Goal: Information Seeking & Learning: Learn about a topic

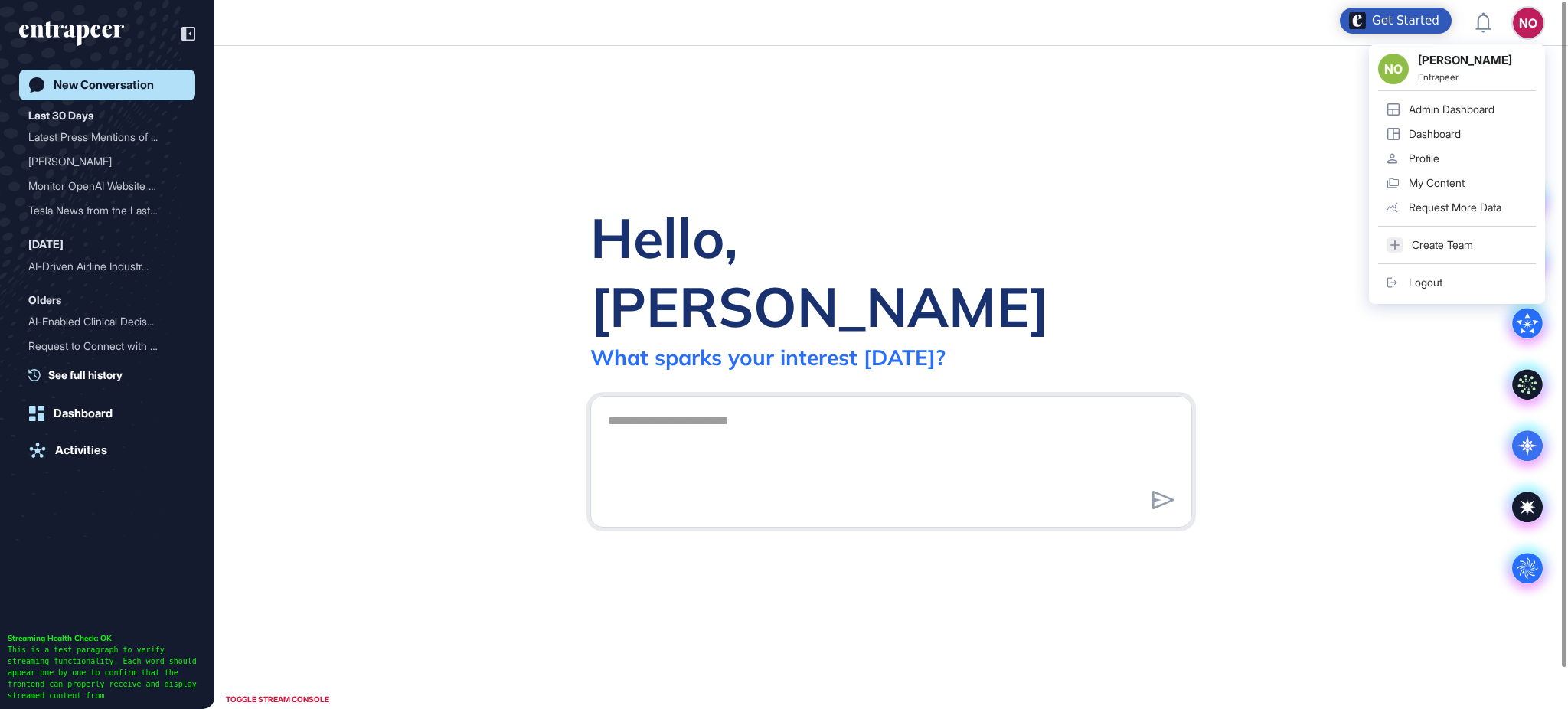
click at [1454, 114] on div "Admin Dashboard" at bounding box center [1452, 110] width 86 height 12
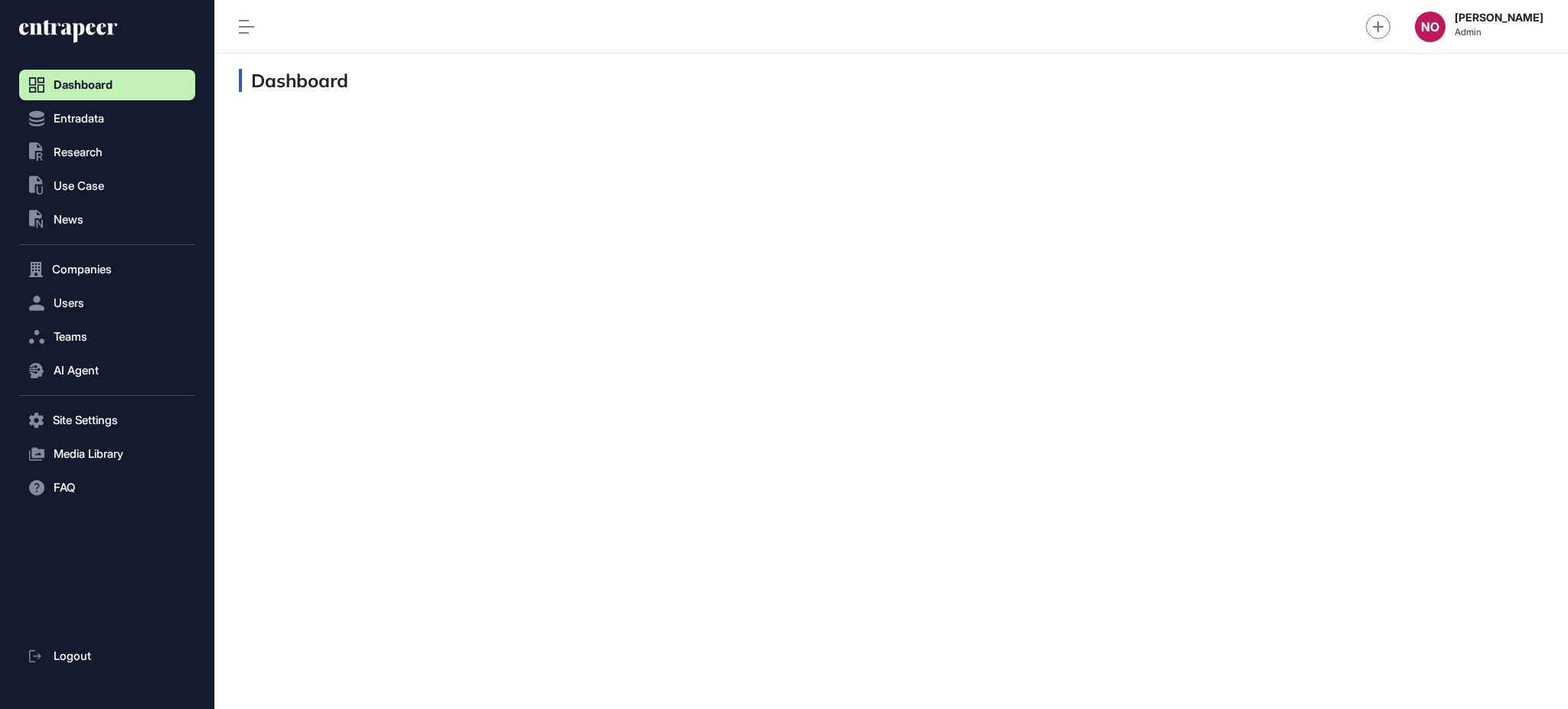
scroll to position [1, 1]
click at [93, 152] on span "Research" at bounding box center [78, 153] width 49 height 12
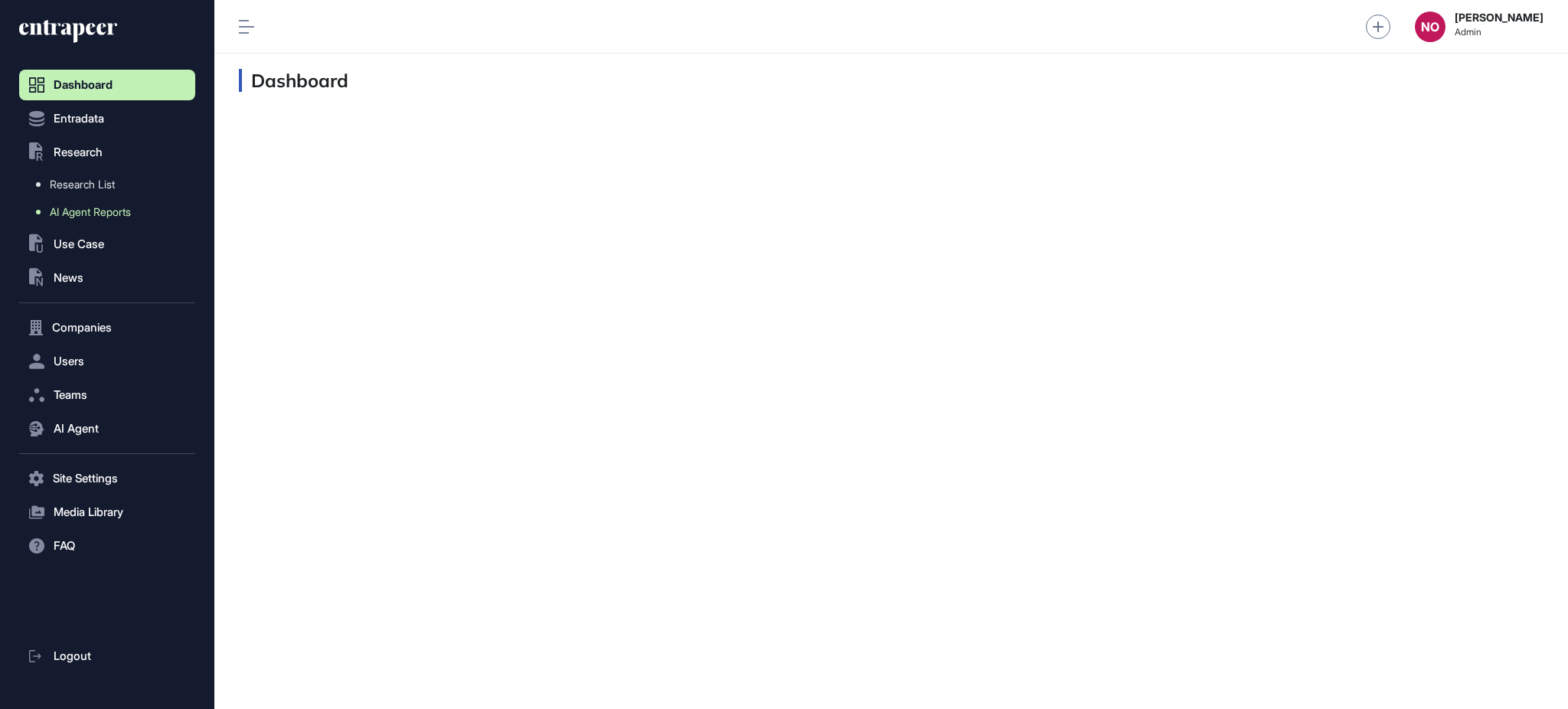
click at [95, 202] on link "AI Agent Reports" at bounding box center [111, 212] width 168 height 27
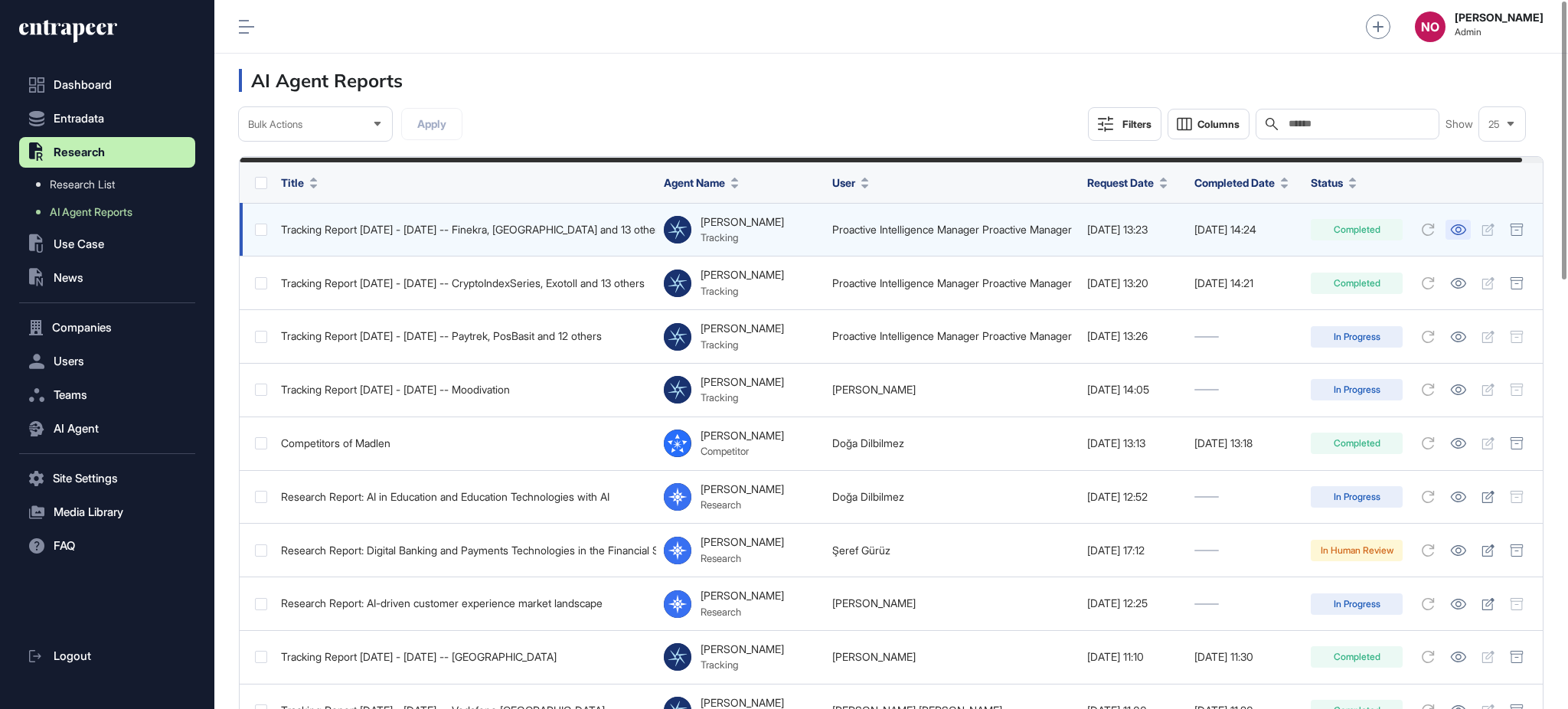
click at [1466, 234] on icon at bounding box center [1458, 230] width 16 height 11
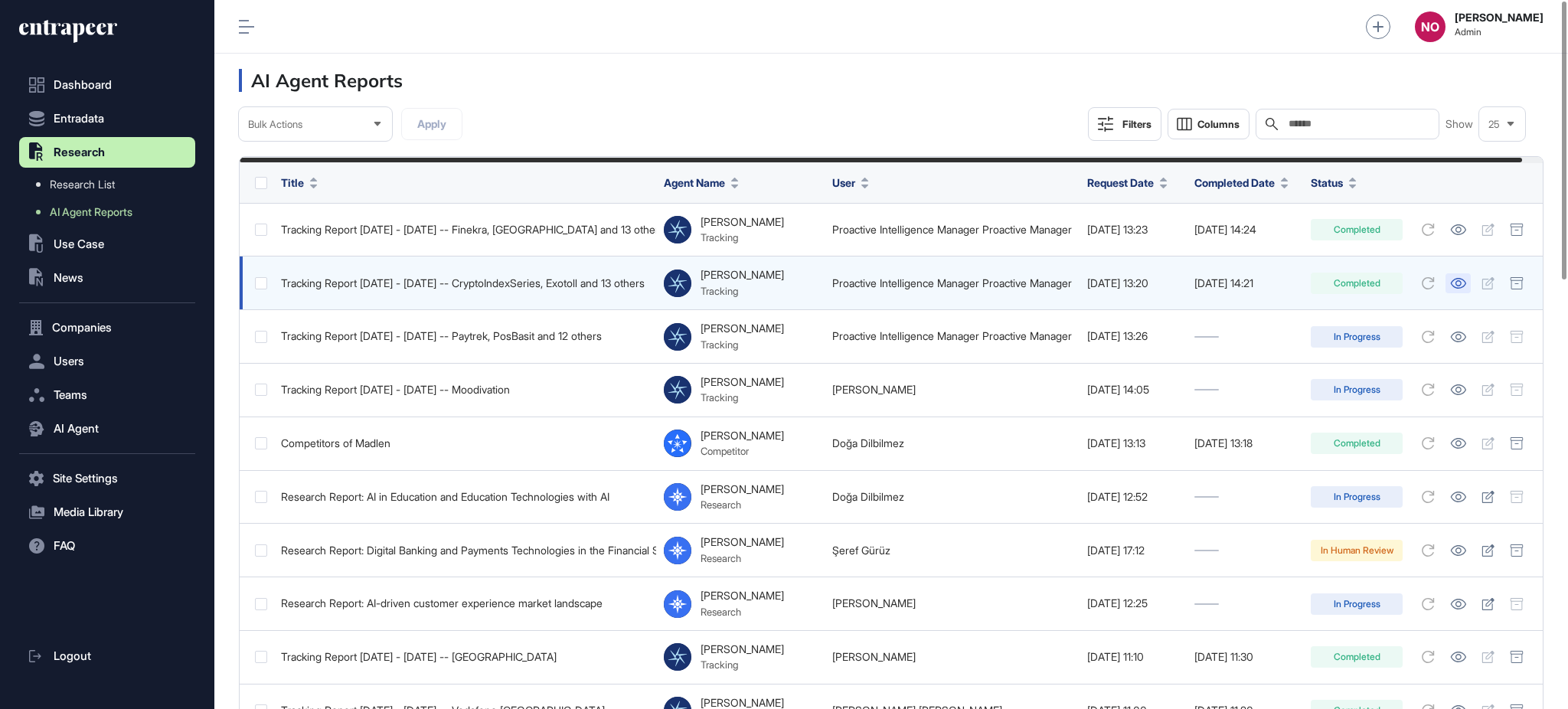
click at [1466, 288] on icon at bounding box center [1458, 283] width 16 height 11
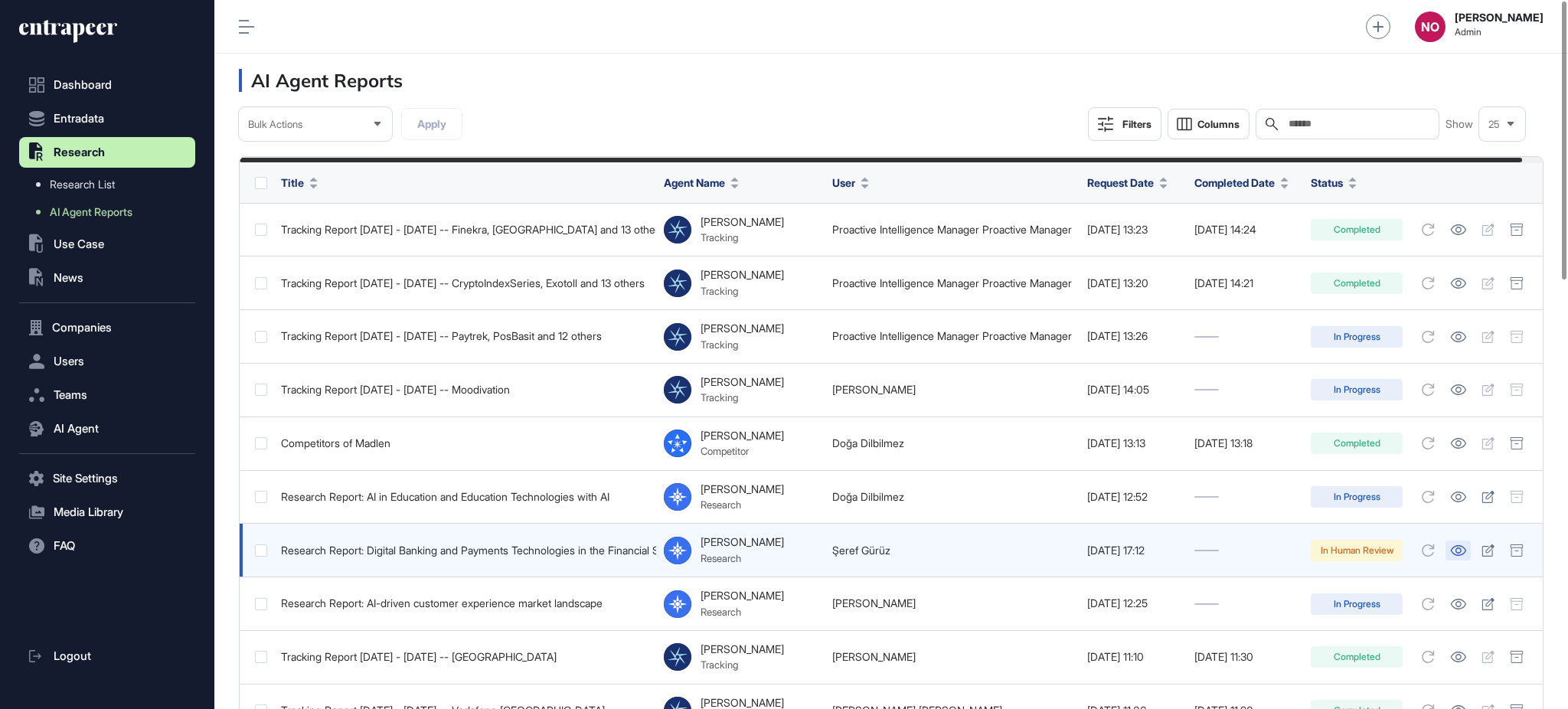
click at [1466, 556] on icon at bounding box center [1458, 550] width 16 height 11
click at [1495, 556] on icon at bounding box center [1488, 550] width 13 height 12
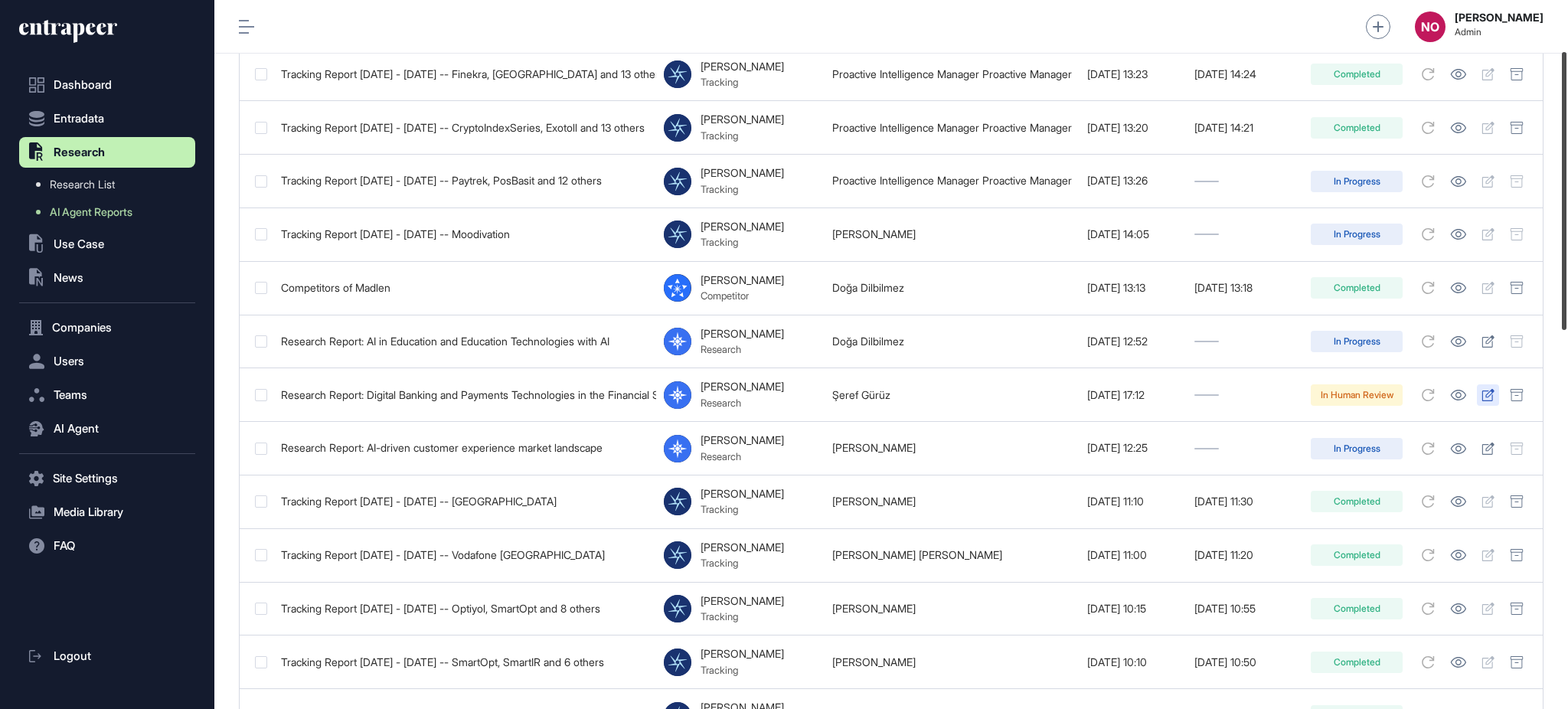
scroll to position [174, 0]
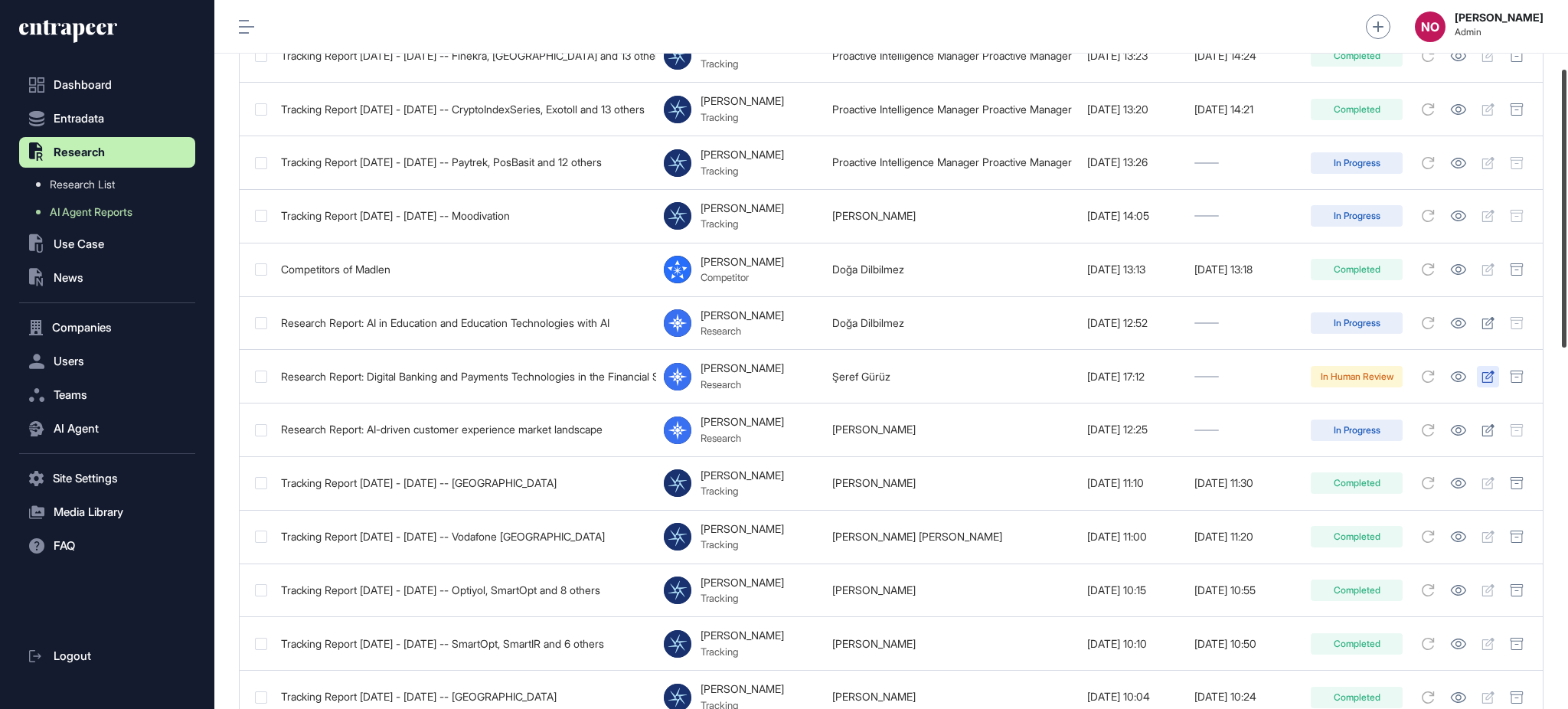
drag, startPoint x: 1566, startPoint y: 211, endPoint x: 1566, endPoint y: 279, distance: 68.0
click at [1566, 279] on div at bounding box center [1564, 208] width 5 height 278
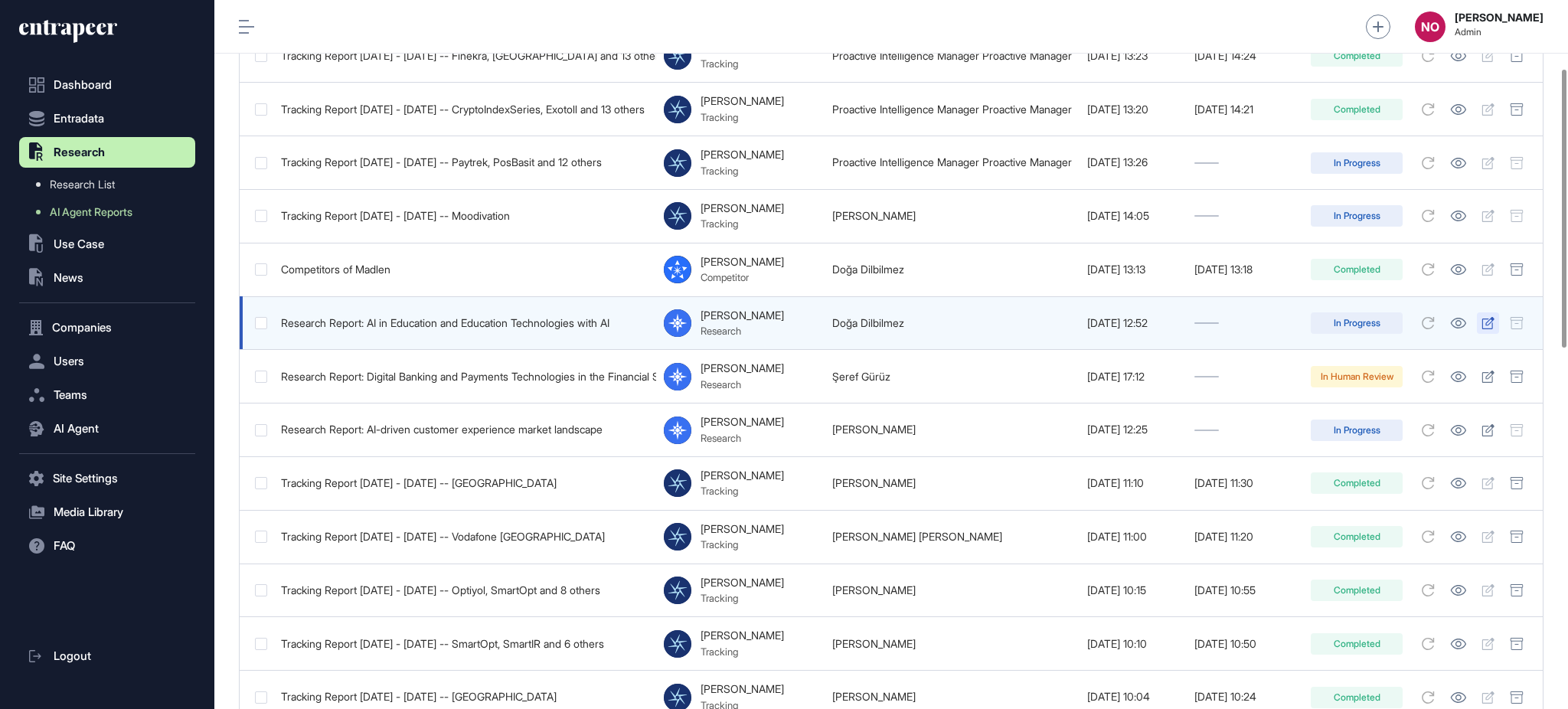
click at [1495, 329] on icon at bounding box center [1488, 323] width 13 height 12
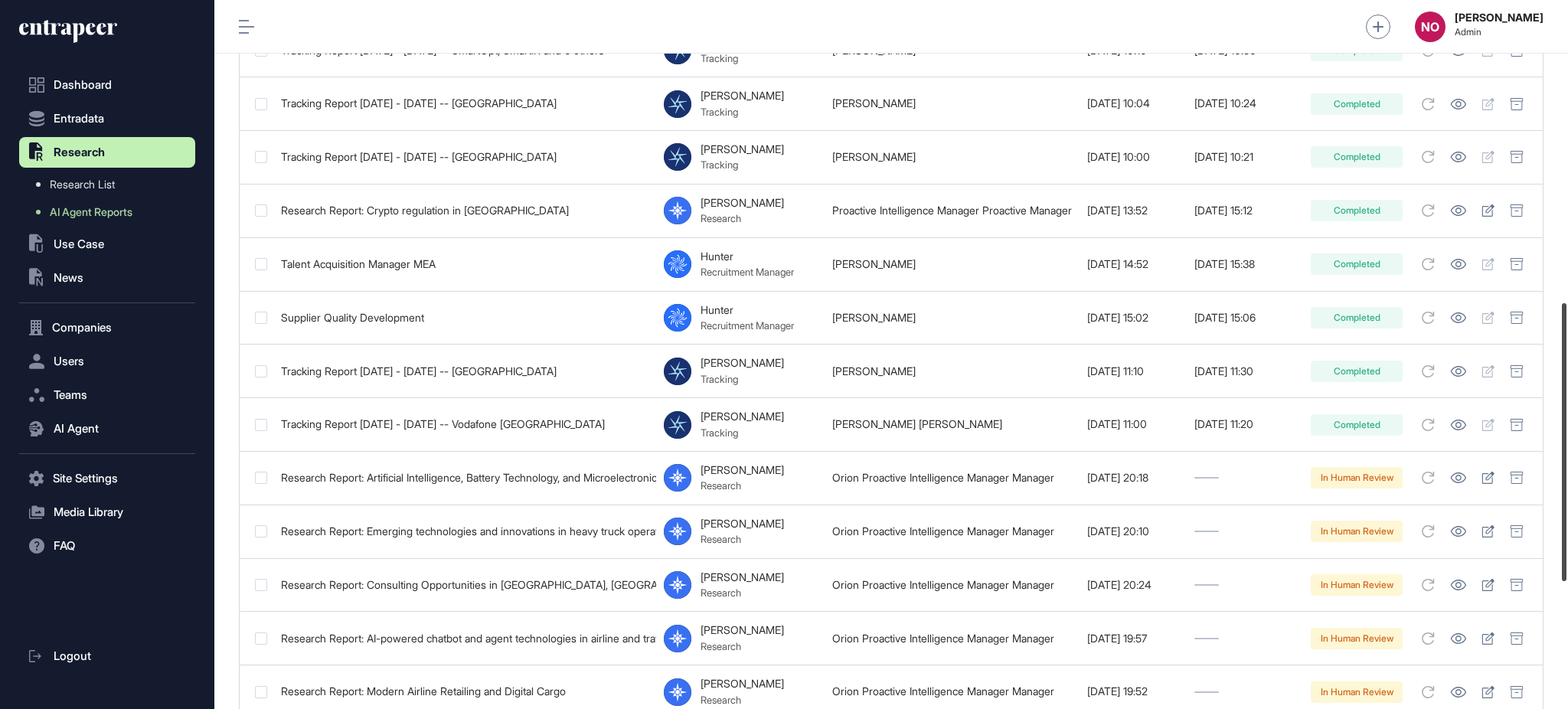
scroll to position [768, 0]
drag, startPoint x: 1566, startPoint y: 325, endPoint x: 1566, endPoint y: 532, distance: 207.0
click at [1566, 532] on div at bounding box center [1564, 441] width 5 height 278
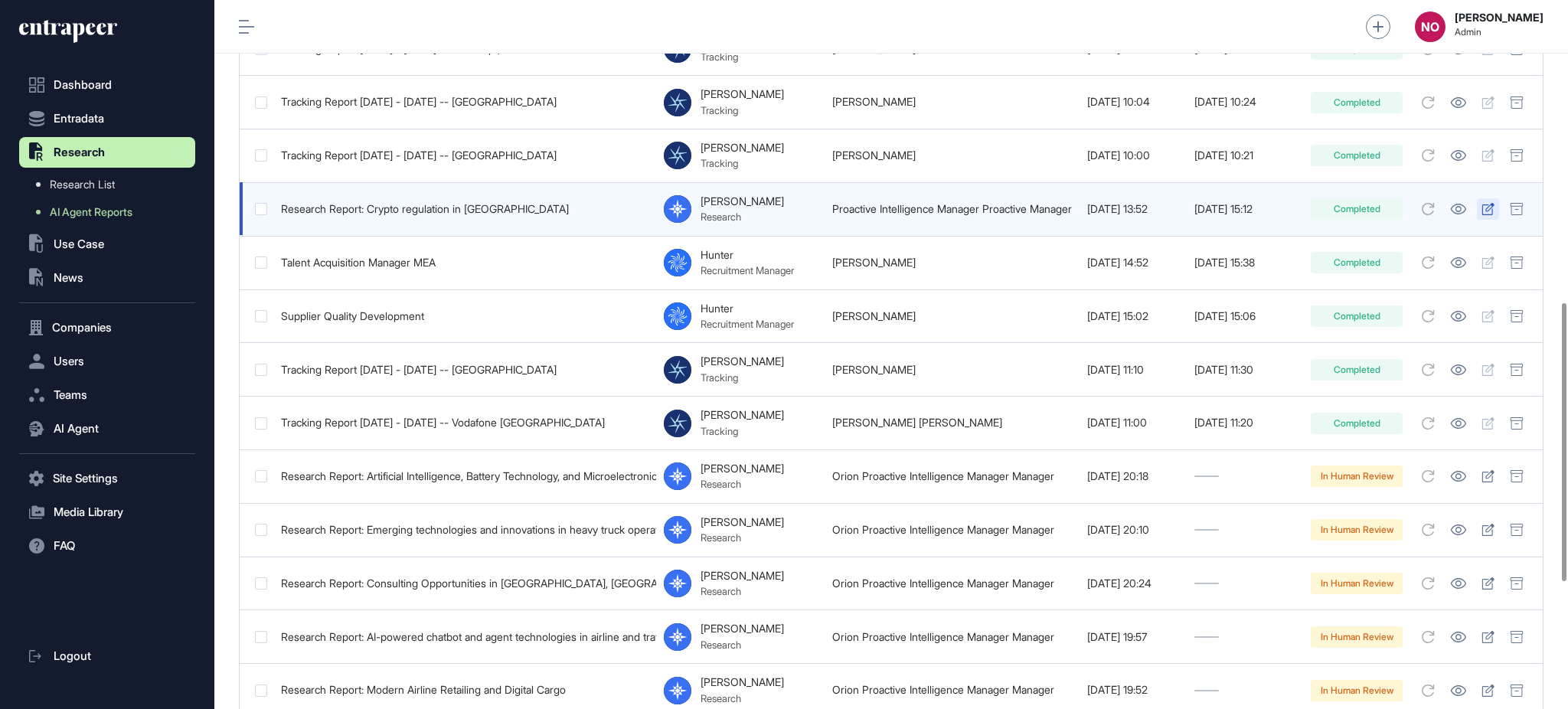
click at [1495, 215] on icon at bounding box center [1488, 209] width 13 height 12
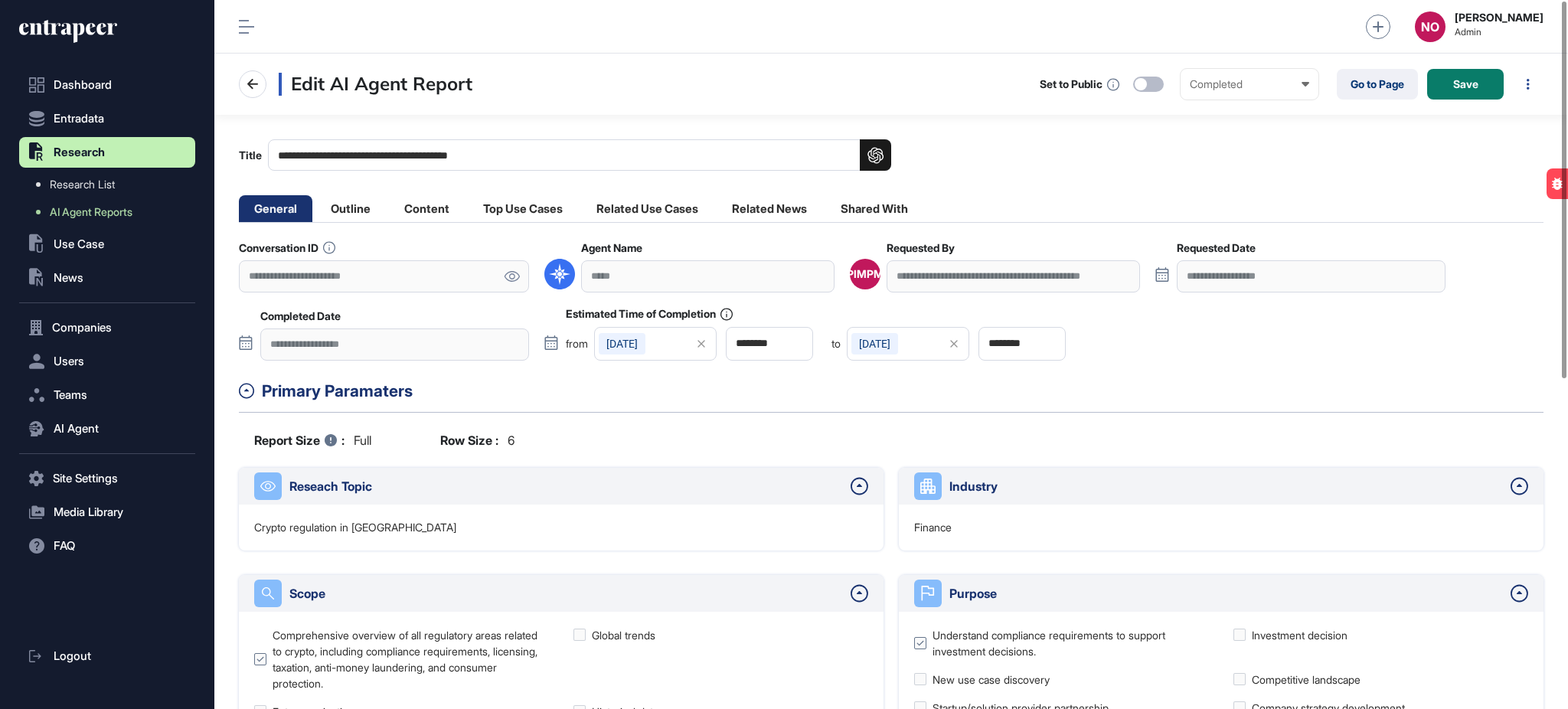
click at [518, 274] on icon at bounding box center [512, 276] width 16 height 11
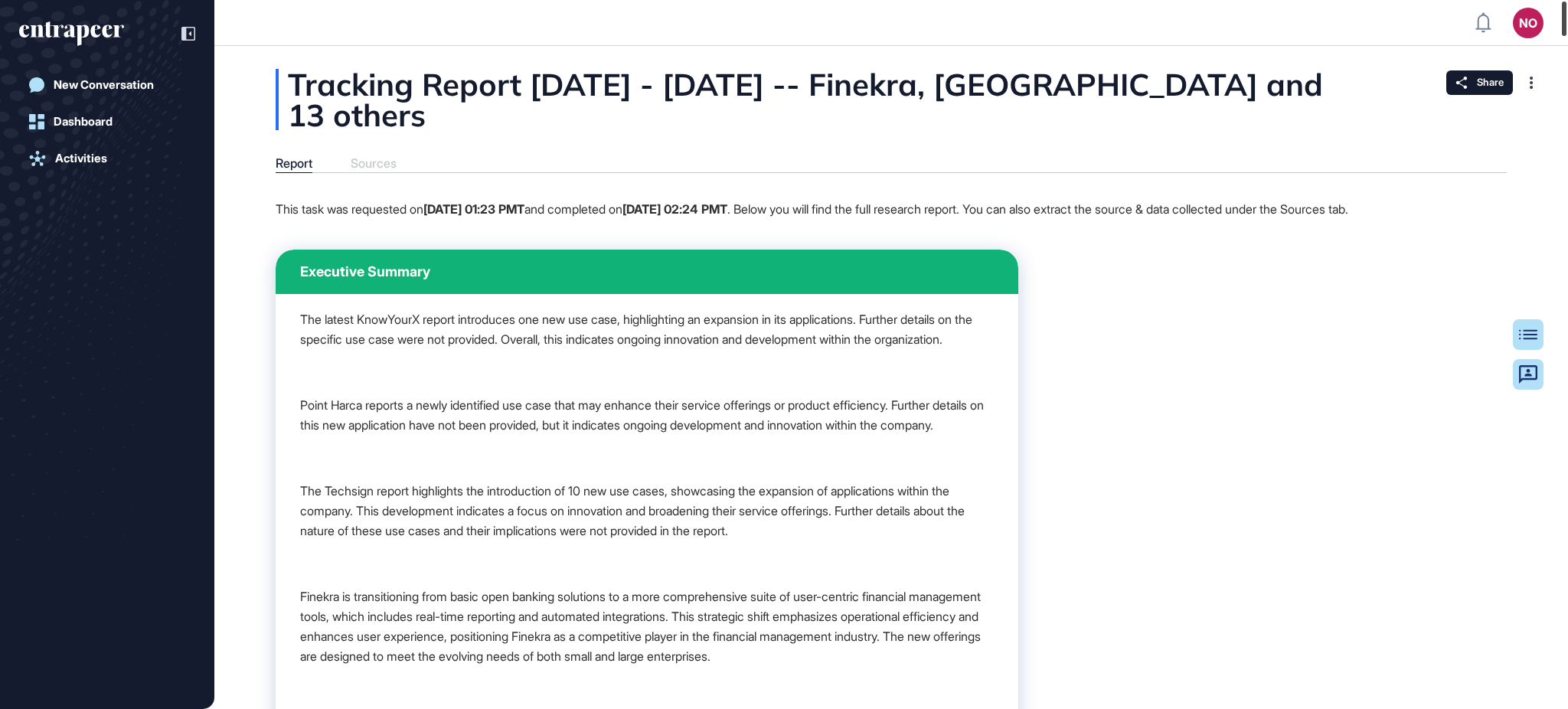
drag, startPoint x: 1566, startPoint y: 23, endPoint x: 1520, endPoint y: -124, distance: 154.0
click at [1520, 0] on html "NO Admin Dashboard Dashboard Profile My Content Request More Data New Conversat…" at bounding box center [784, 416] width 1568 height 831
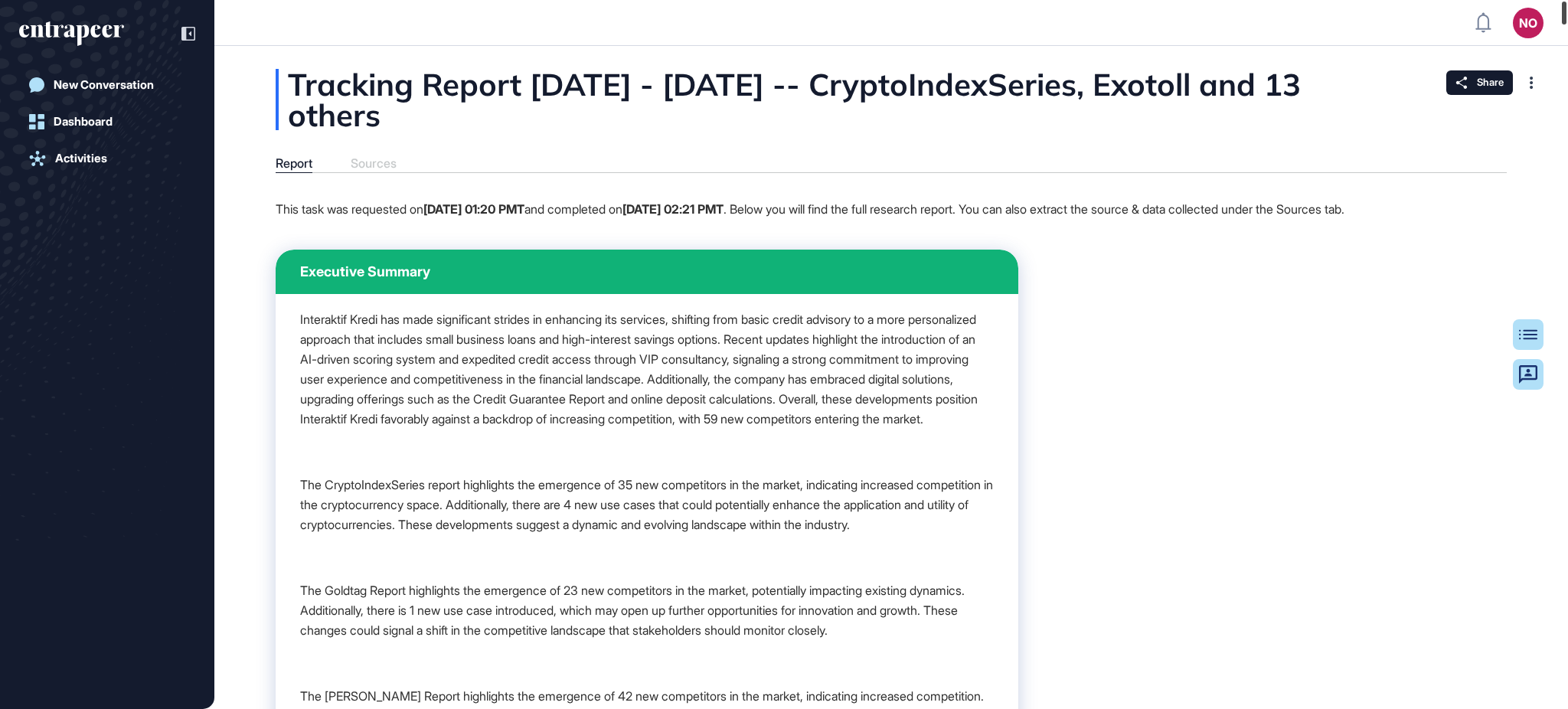
drag, startPoint x: 1566, startPoint y: 21, endPoint x: 1560, endPoint y: 12, distance: 10.8
click at [1562, 12] on div at bounding box center [1564, 13] width 5 height 23
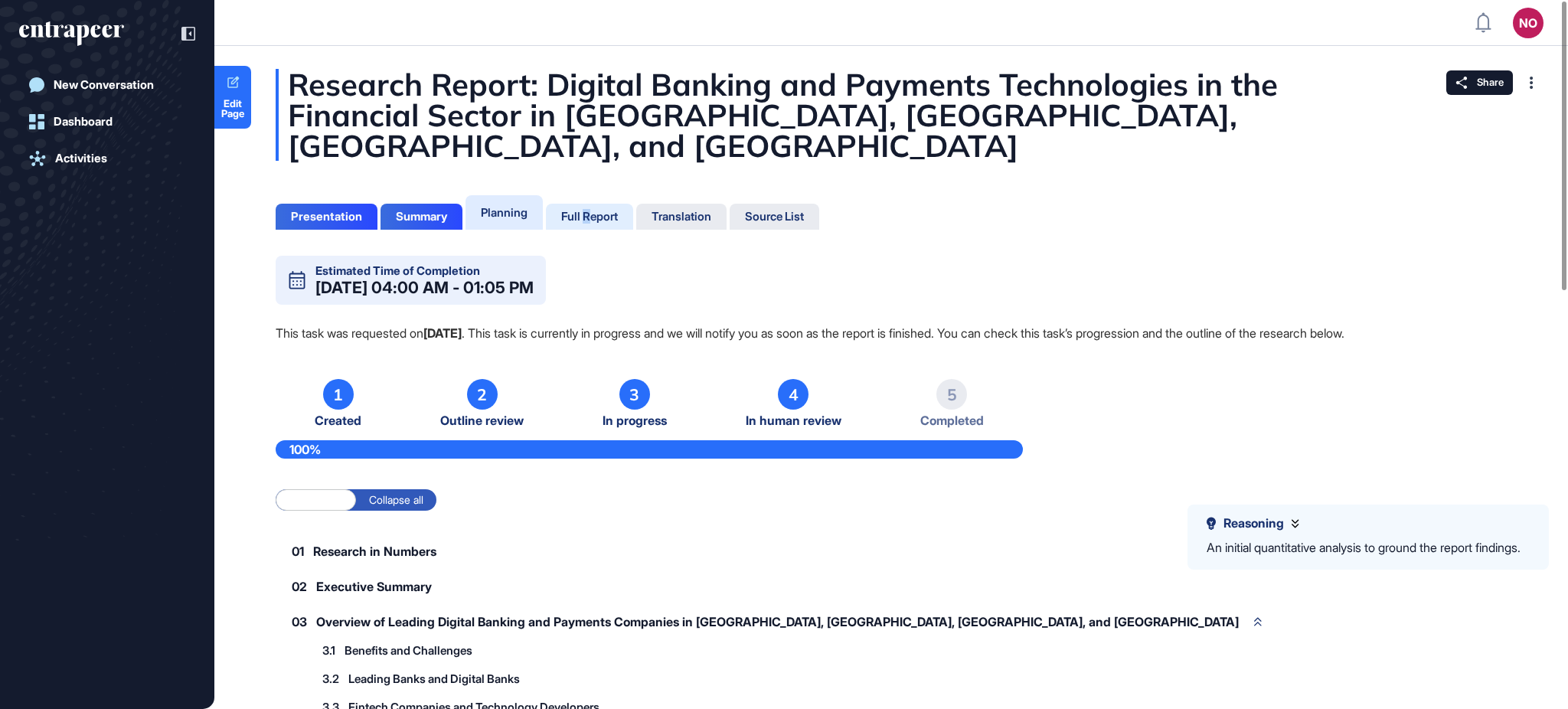
click at [591, 209] on div "Full Report" at bounding box center [589, 216] width 57 height 14
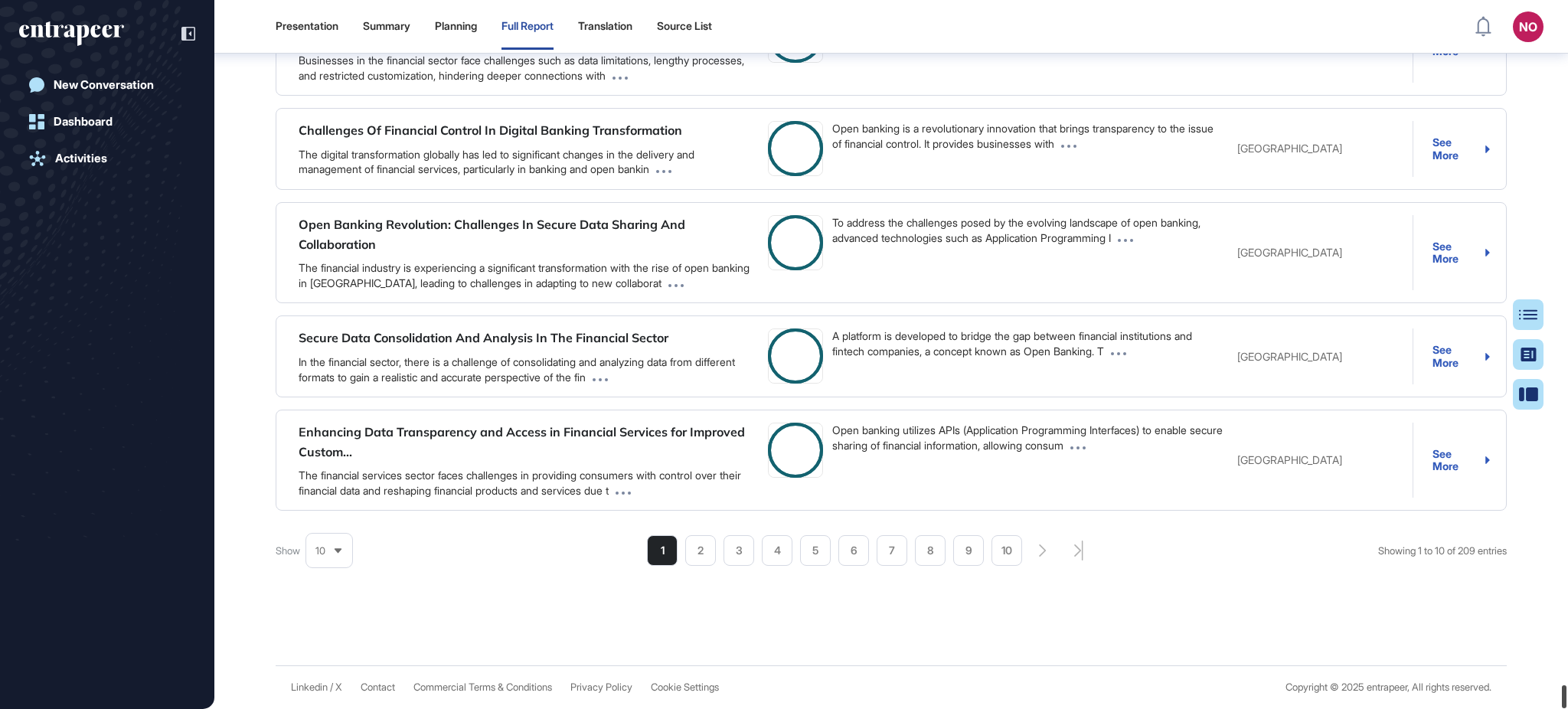
scroll to position [633, 3]
drag, startPoint x: 1566, startPoint y: 19, endPoint x: 1565, endPoint y: 703, distance: 684.0
click at [1565, 703] on div at bounding box center [1564, 697] width 5 height 23
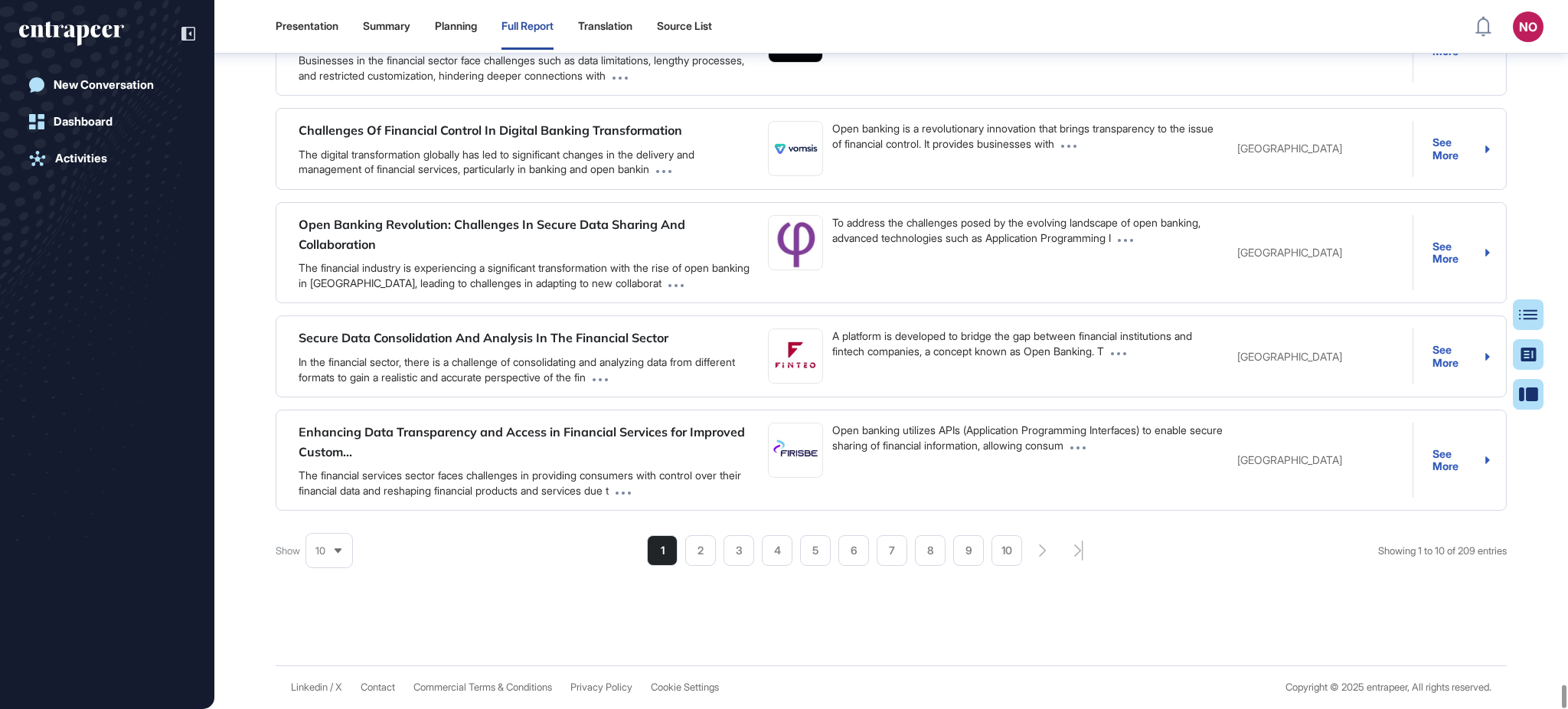
click at [1286, 596] on div "Use Cases Companies News Researches Search Sort By: Best Match Problem Solution…" at bounding box center [891, 0] width 1231 height 1286
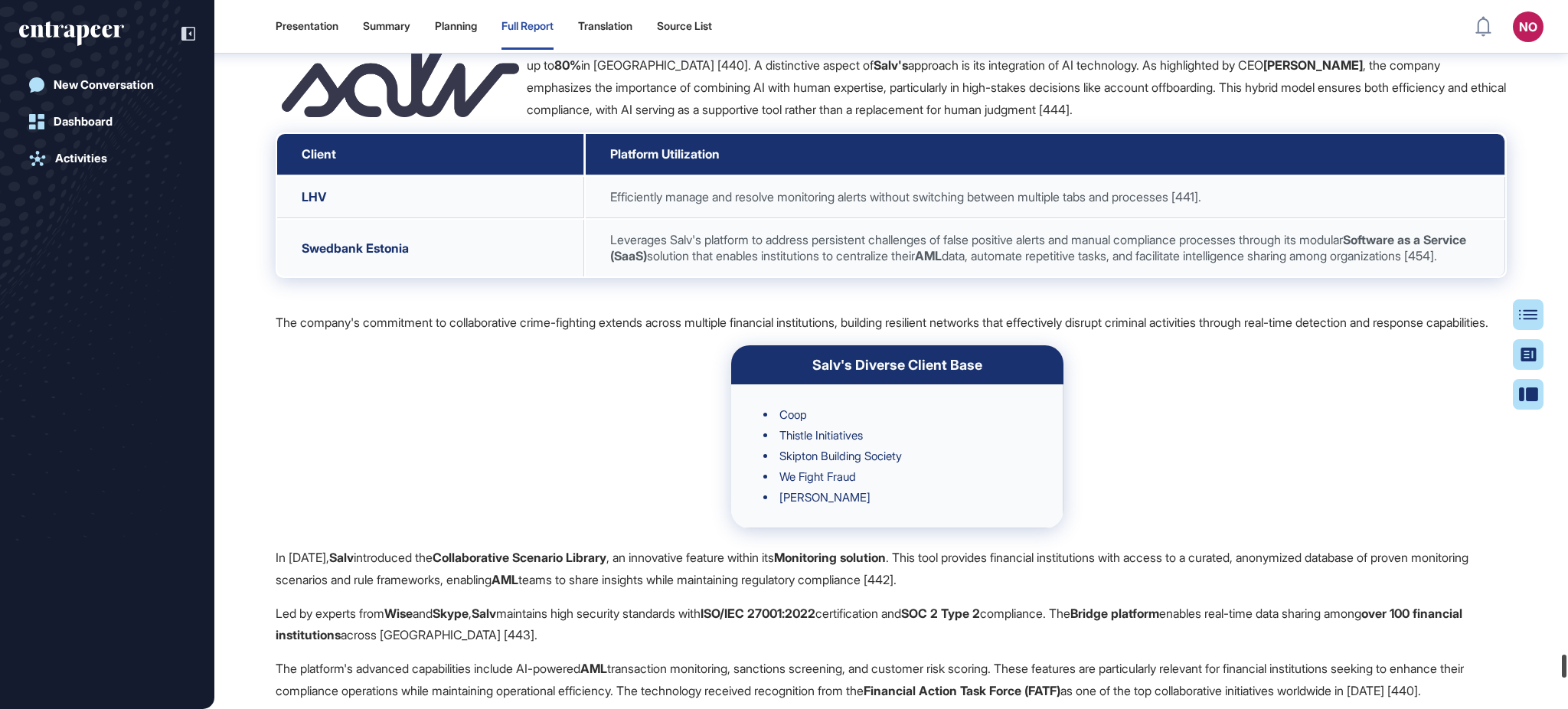
scroll to position [76375, 0]
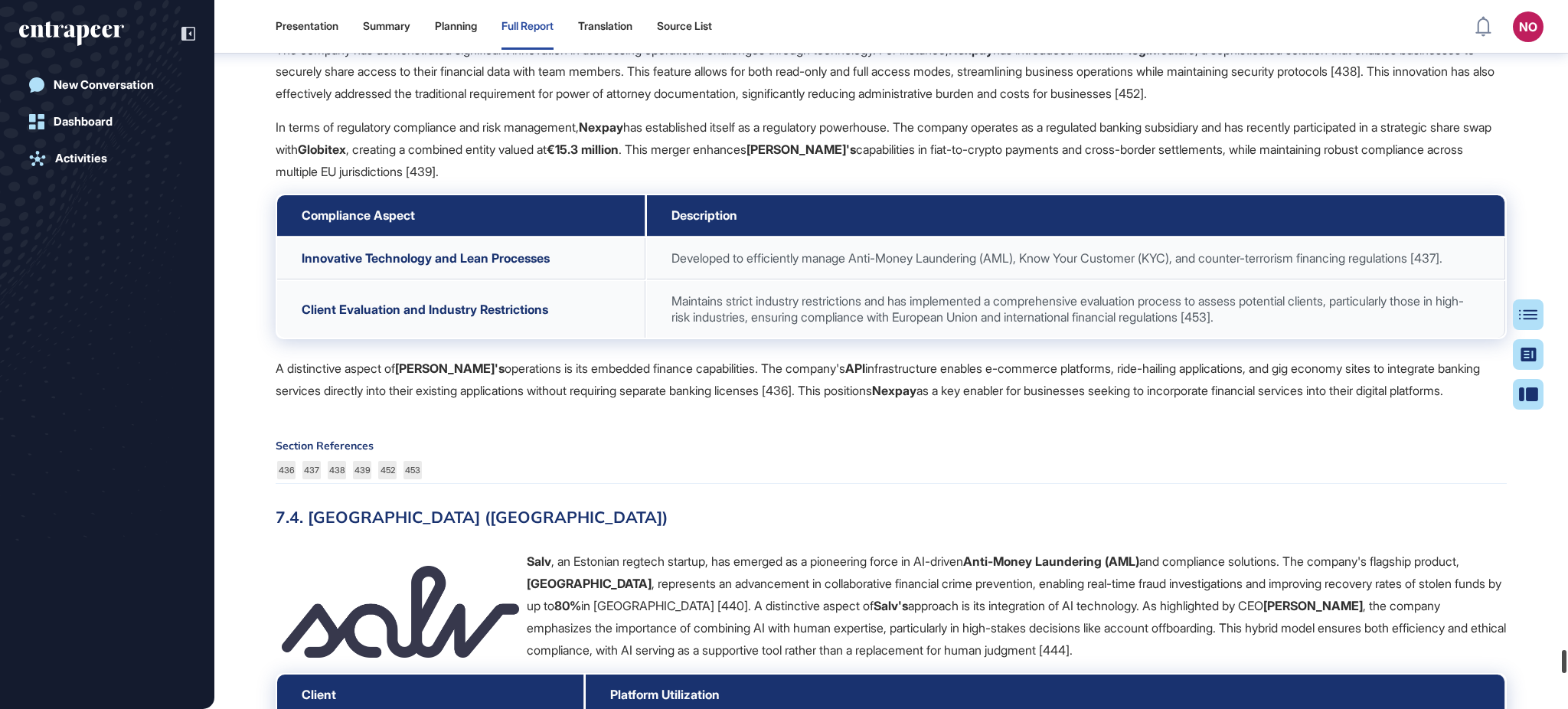
drag, startPoint x: 1566, startPoint y: 684, endPoint x: 1566, endPoint y: 658, distance: 26.0
click at [1566, 658] on div at bounding box center [1564, 662] width 5 height 23
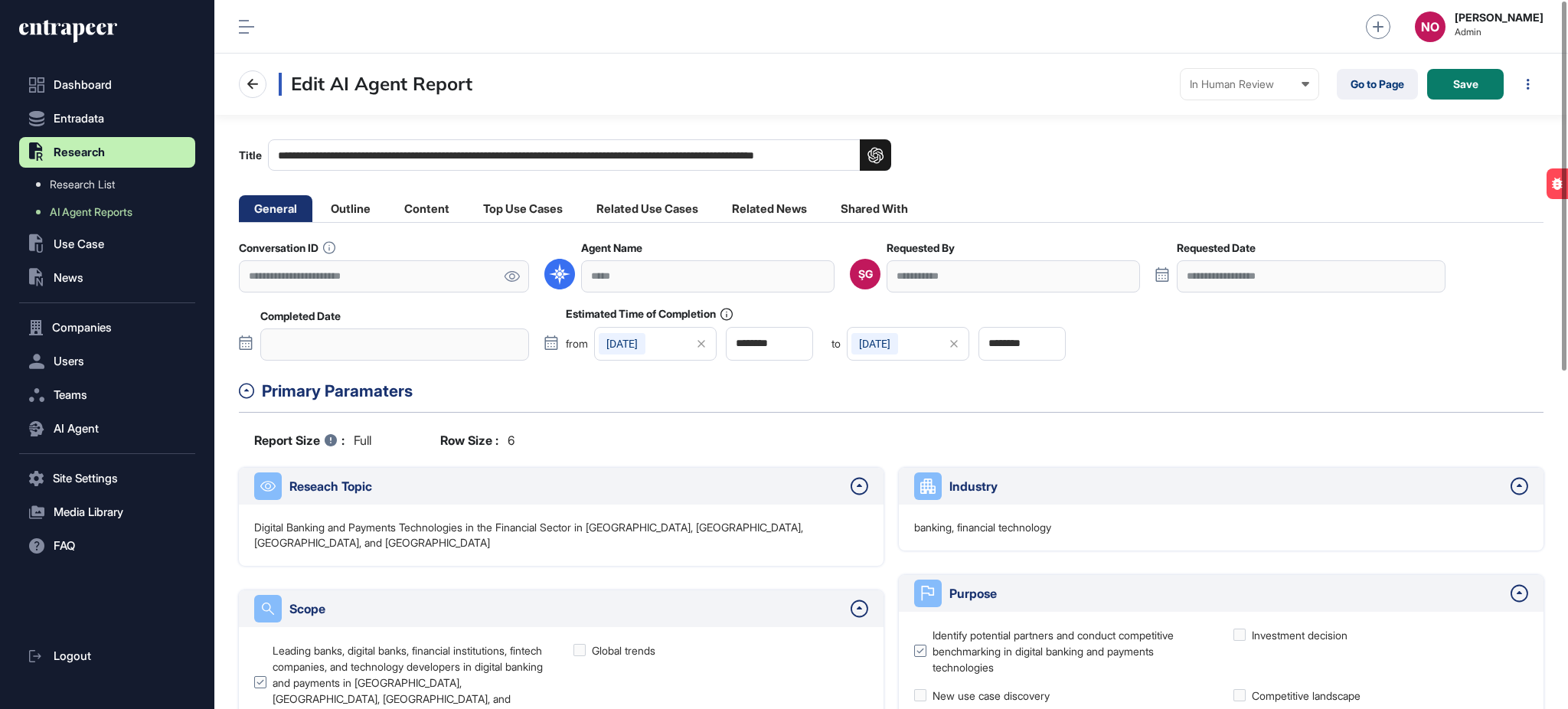
click at [508, 271] on icon at bounding box center [512, 276] width 16 height 11
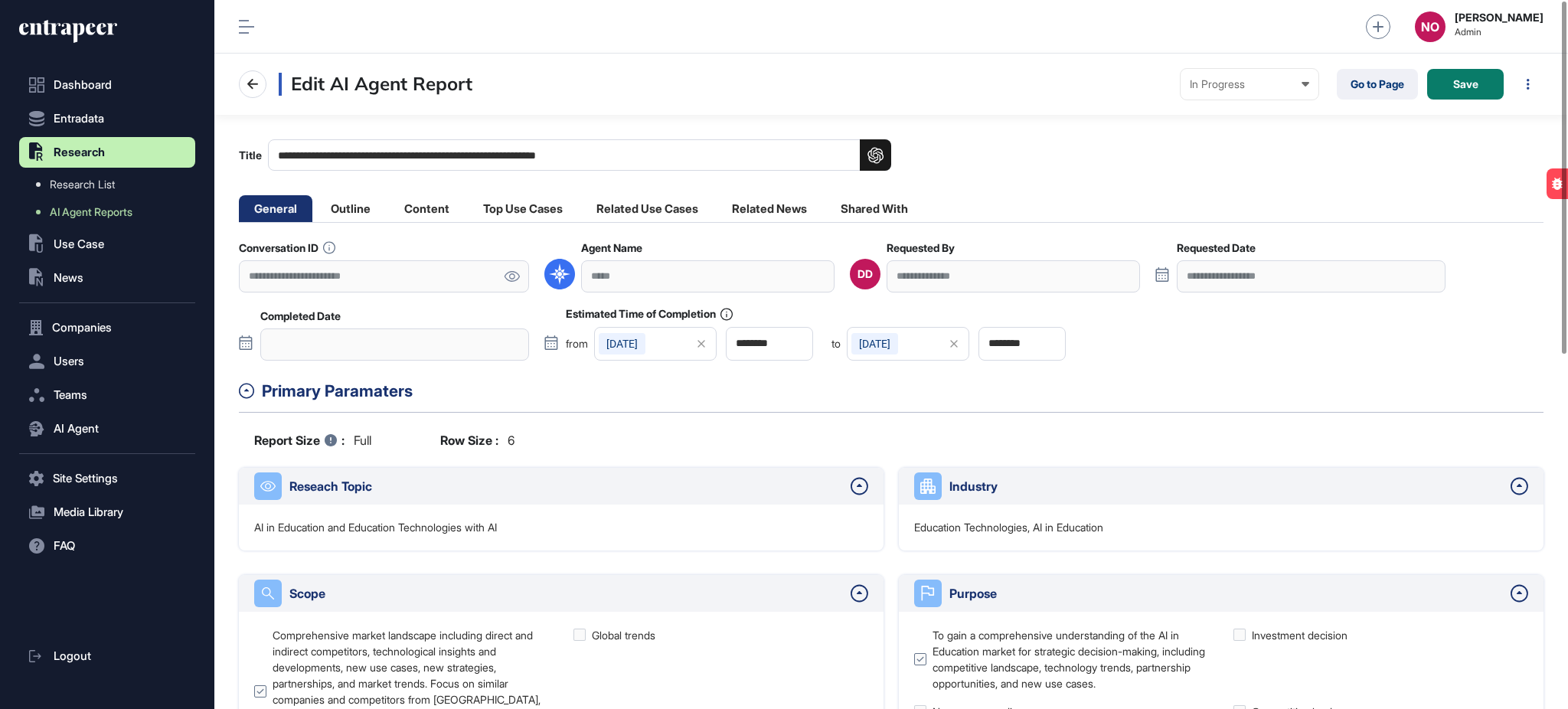
click at [512, 275] on icon at bounding box center [512, 276] width 16 height 11
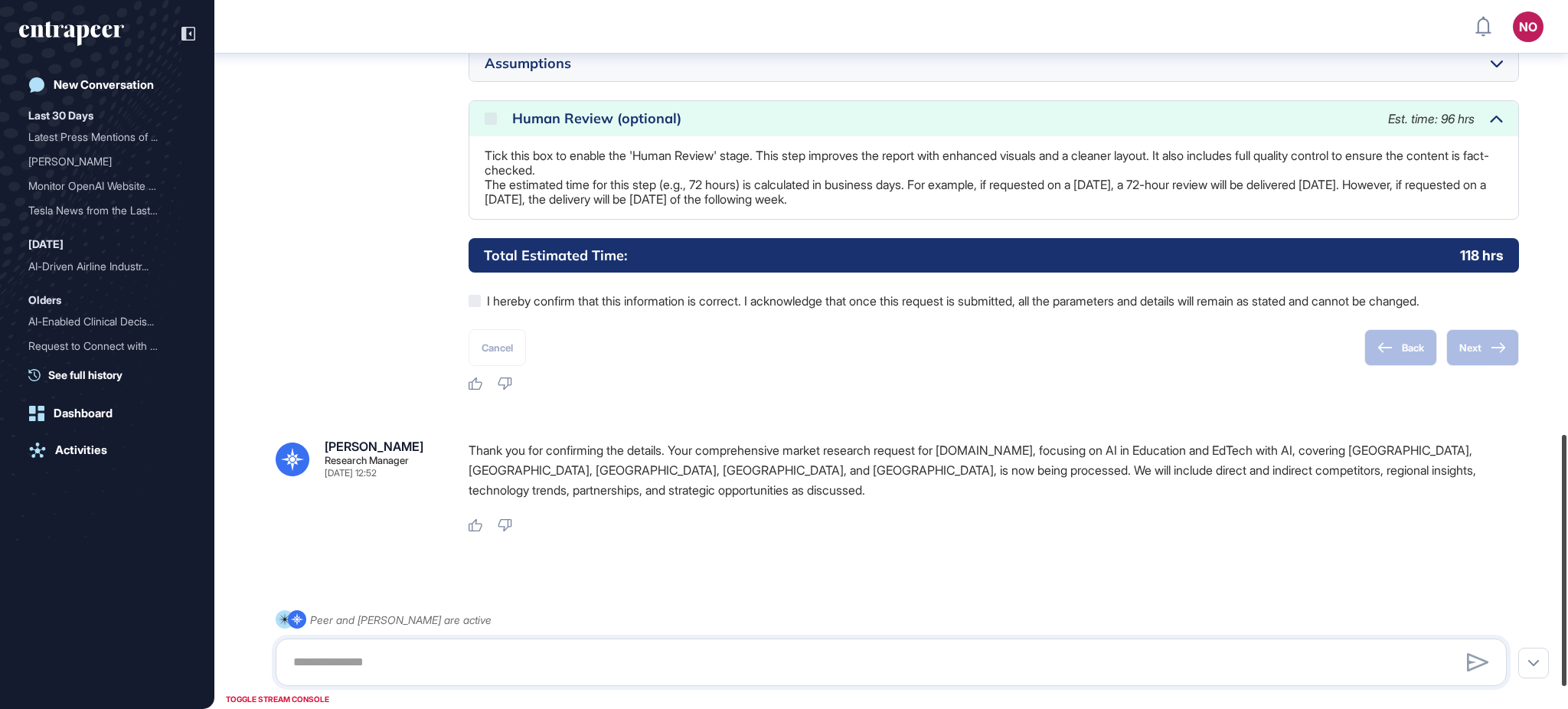
scroll to position [1284, 0]
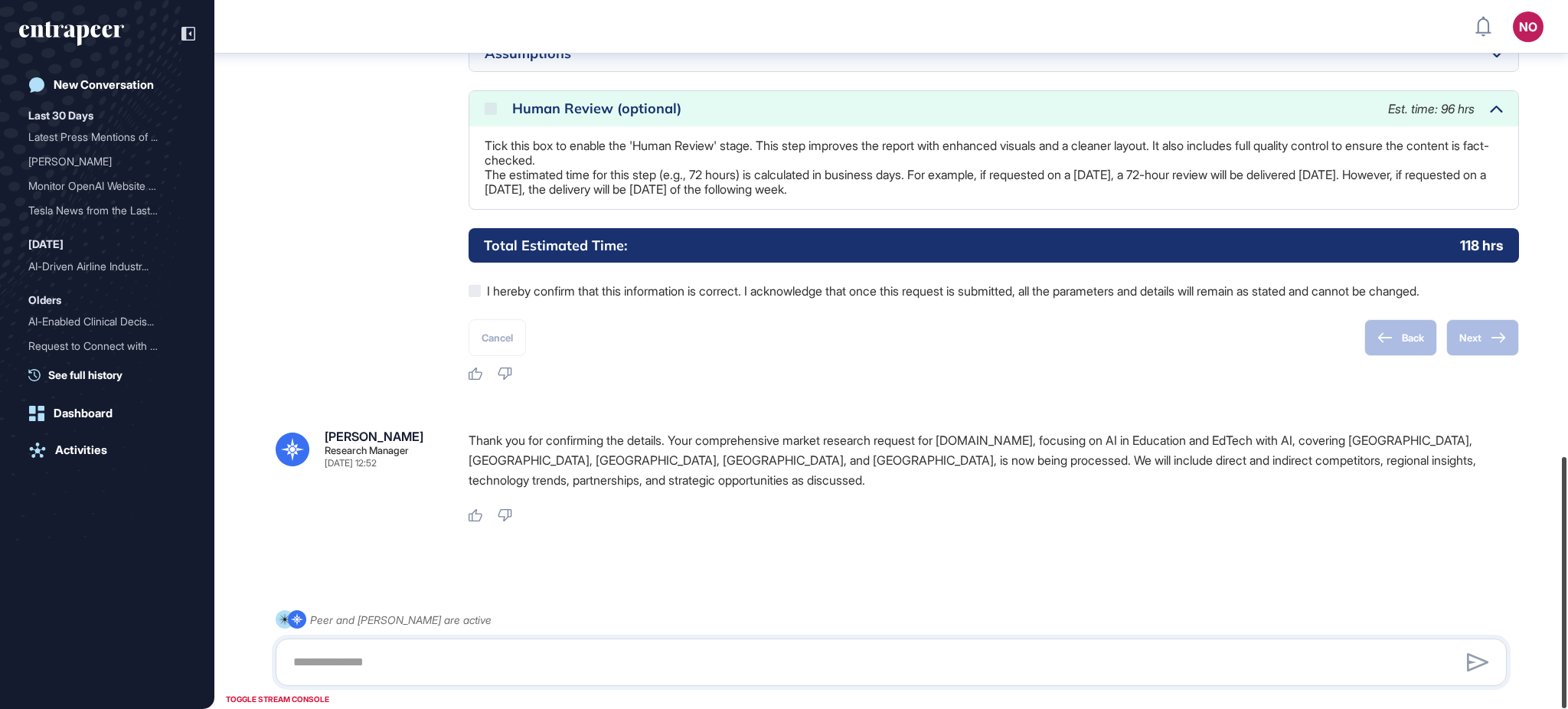
drag, startPoint x: 1566, startPoint y: 184, endPoint x: 1566, endPoint y: 683, distance: 499.0
click at [1566, 683] on div at bounding box center [1564, 582] width 5 height 251
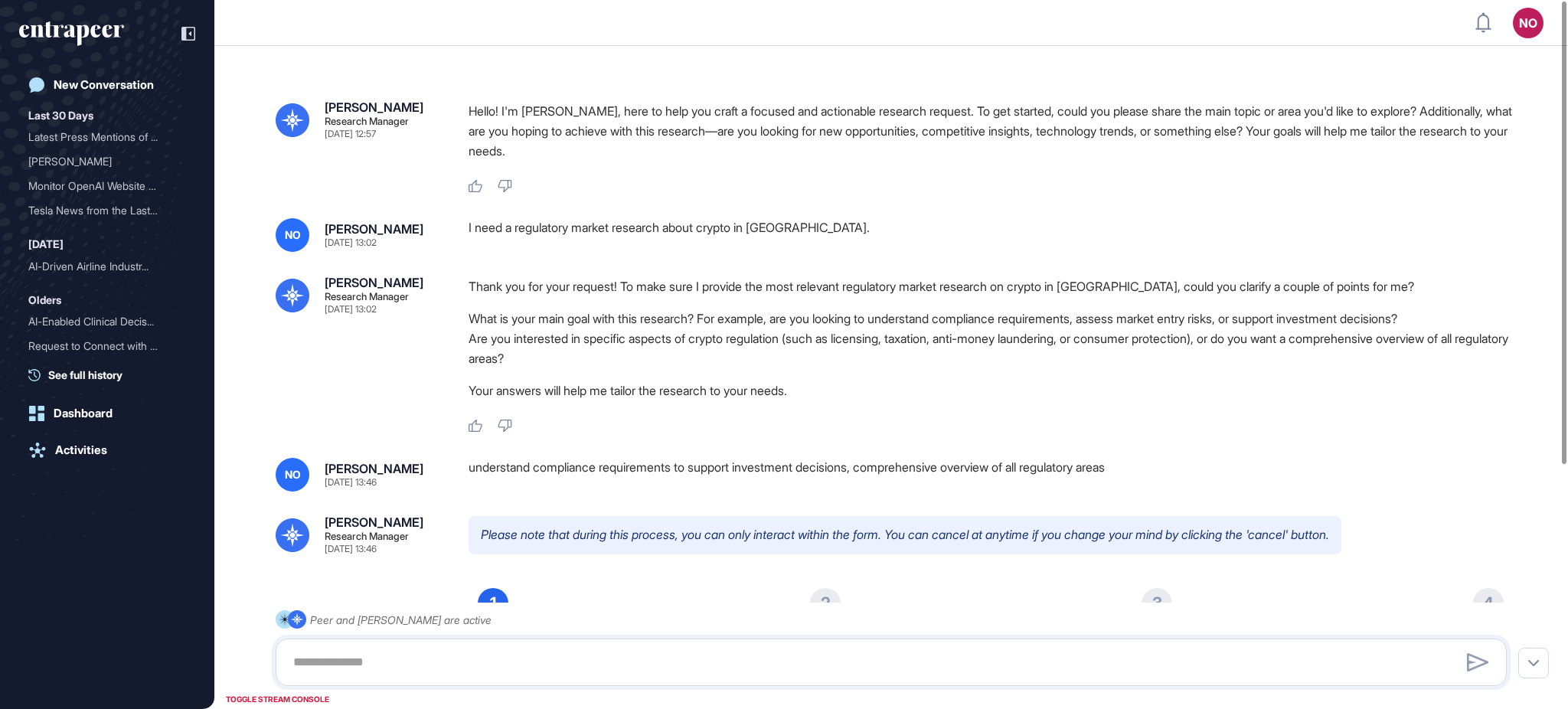
scroll to position [1, 1]
type textarea "**********"
click at [547, 227] on div "I need a regulatory market research about crypto in [GEOGRAPHIC_DATA]." at bounding box center [993, 234] width 1050 height 33
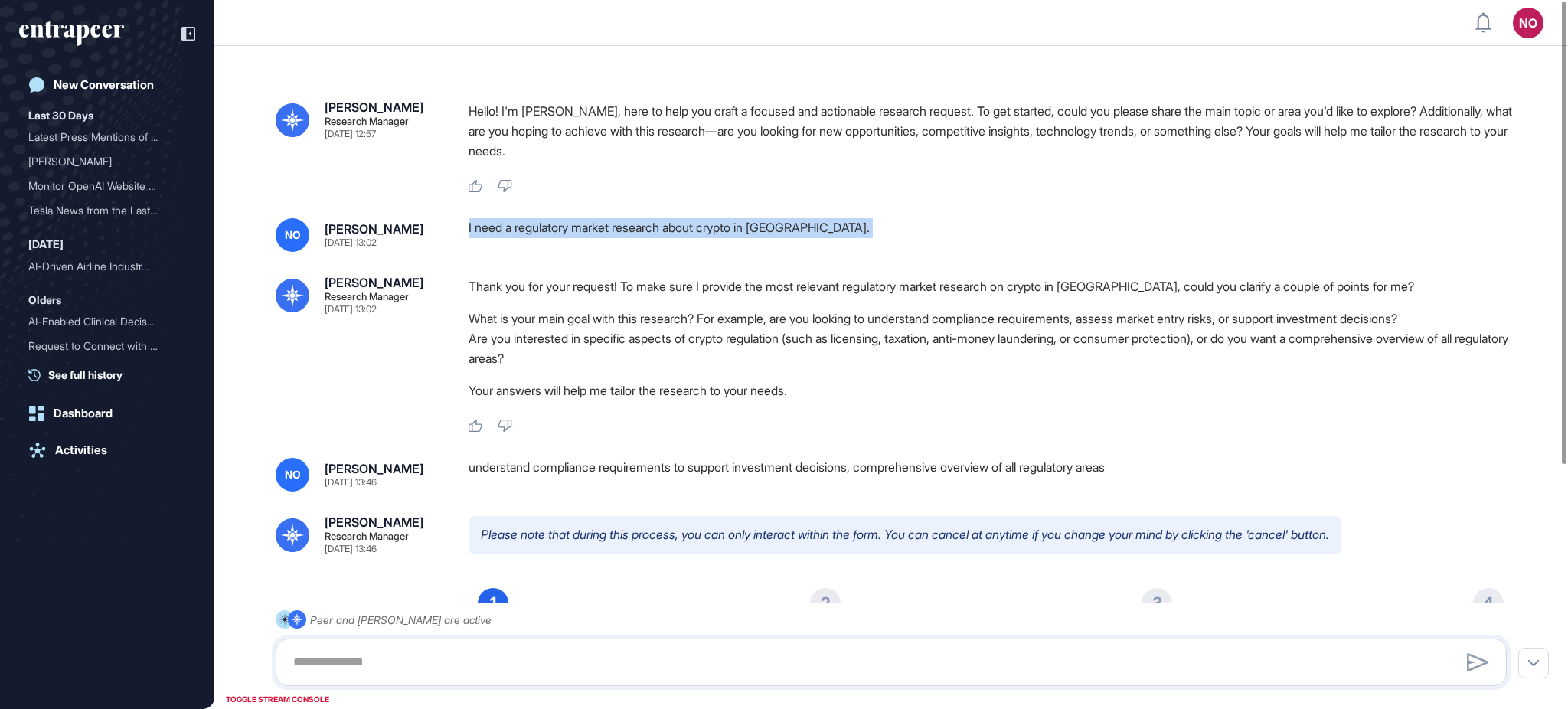
click at [547, 227] on div "I need a regulatory market research about crypto in [GEOGRAPHIC_DATA]." at bounding box center [993, 234] width 1050 height 33
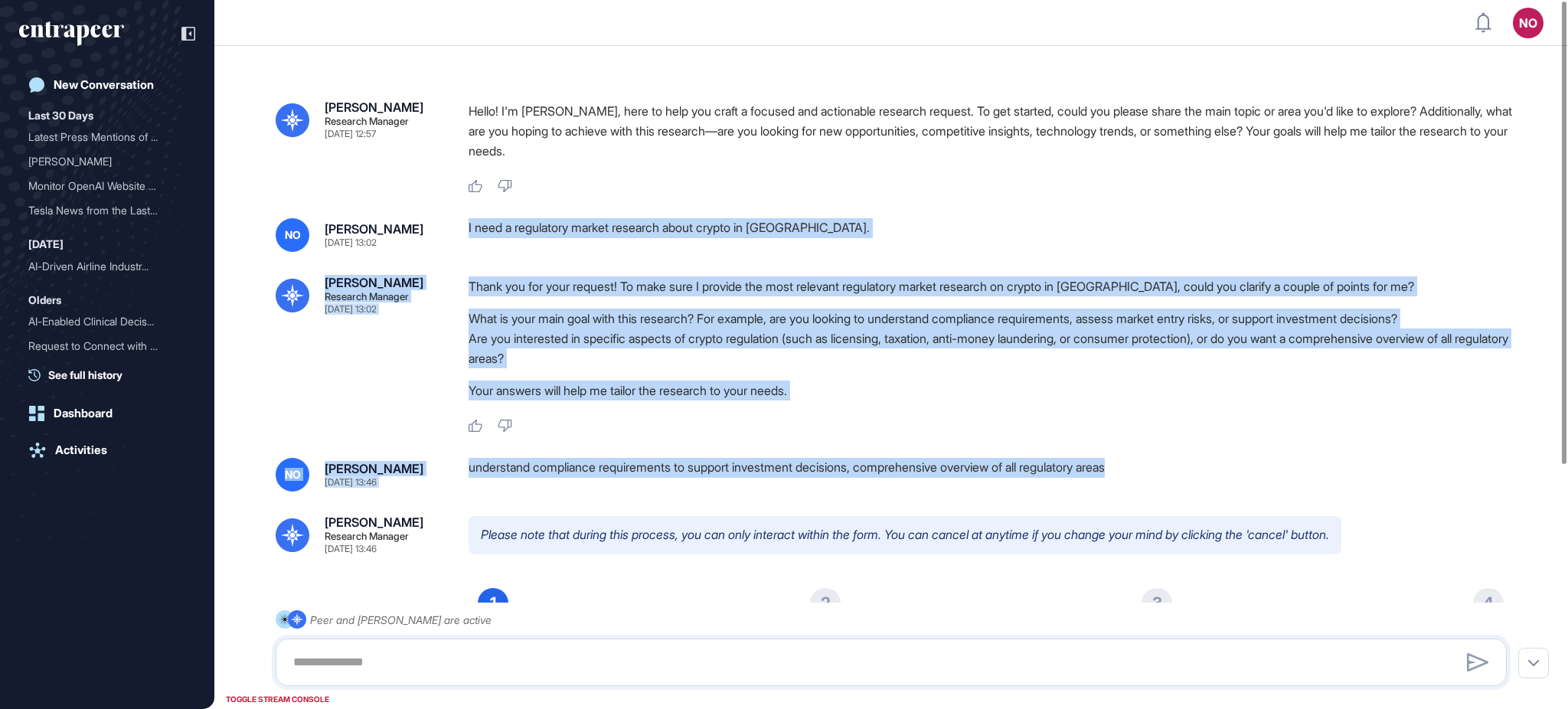
drag, startPoint x: 1176, startPoint y: 466, endPoint x: 460, endPoint y: 228, distance: 754.5
click at [460, 228] on div "[PERSON_NAME] Research Manager [DATE] 12:57 Hello! I'm [PERSON_NAME], here to h…" at bounding box center [891, 542] width 1354 height 994
click at [598, 254] on div "[PERSON_NAME] Research Manager [DATE] 12:57 Hello! I'm [PERSON_NAME], here to h…" at bounding box center [891, 542] width 1354 height 994
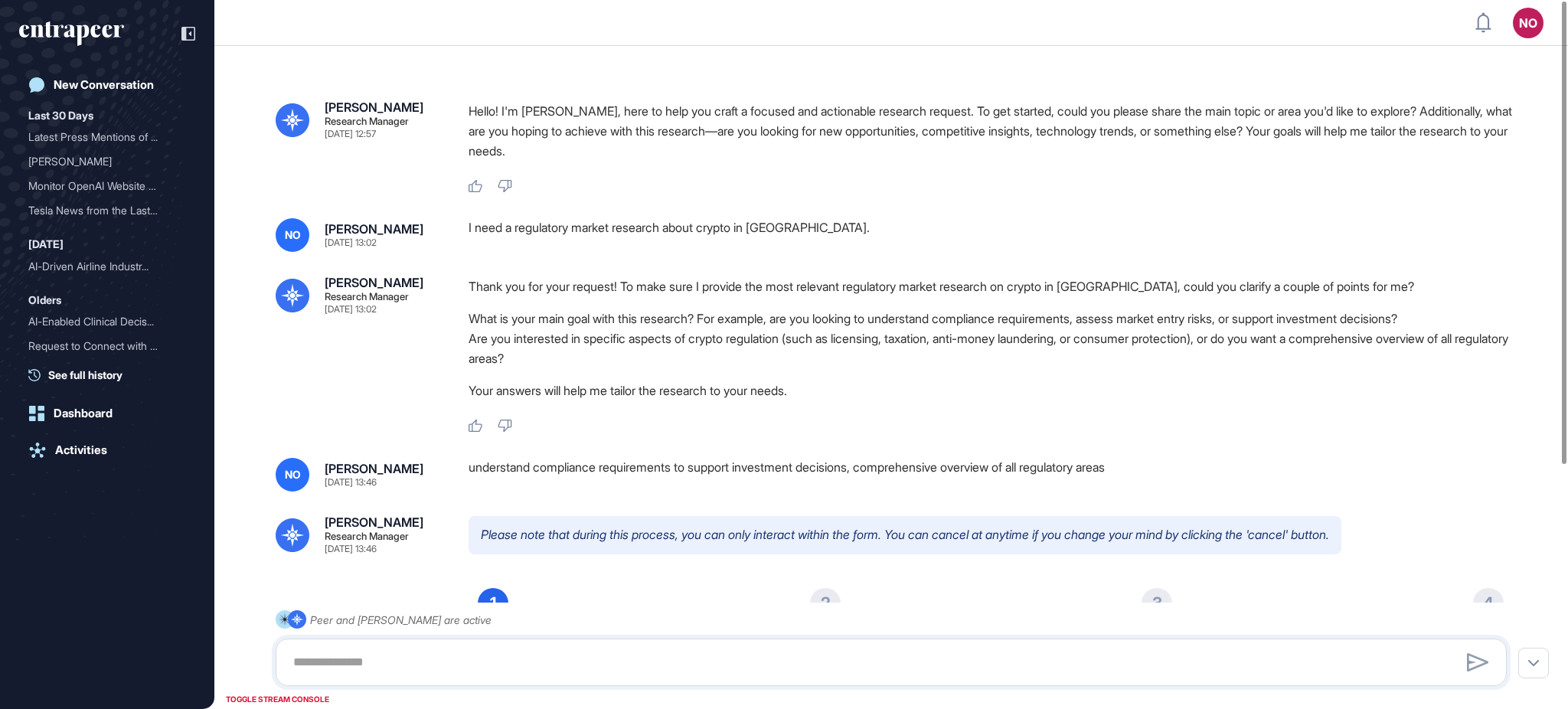
click at [589, 221] on div "I need a regulatory market research about crypto in [GEOGRAPHIC_DATA]." at bounding box center [993, 234] width 1050 height 33
copy div "I need a regulatory market research about crypto in [GEOGRAPHIC_DATA]."
click at [522, 466] on div "understand compliance requirements to support investment decisions, comprehensi…" at bounding box center [993, 474] width 1050 height 33
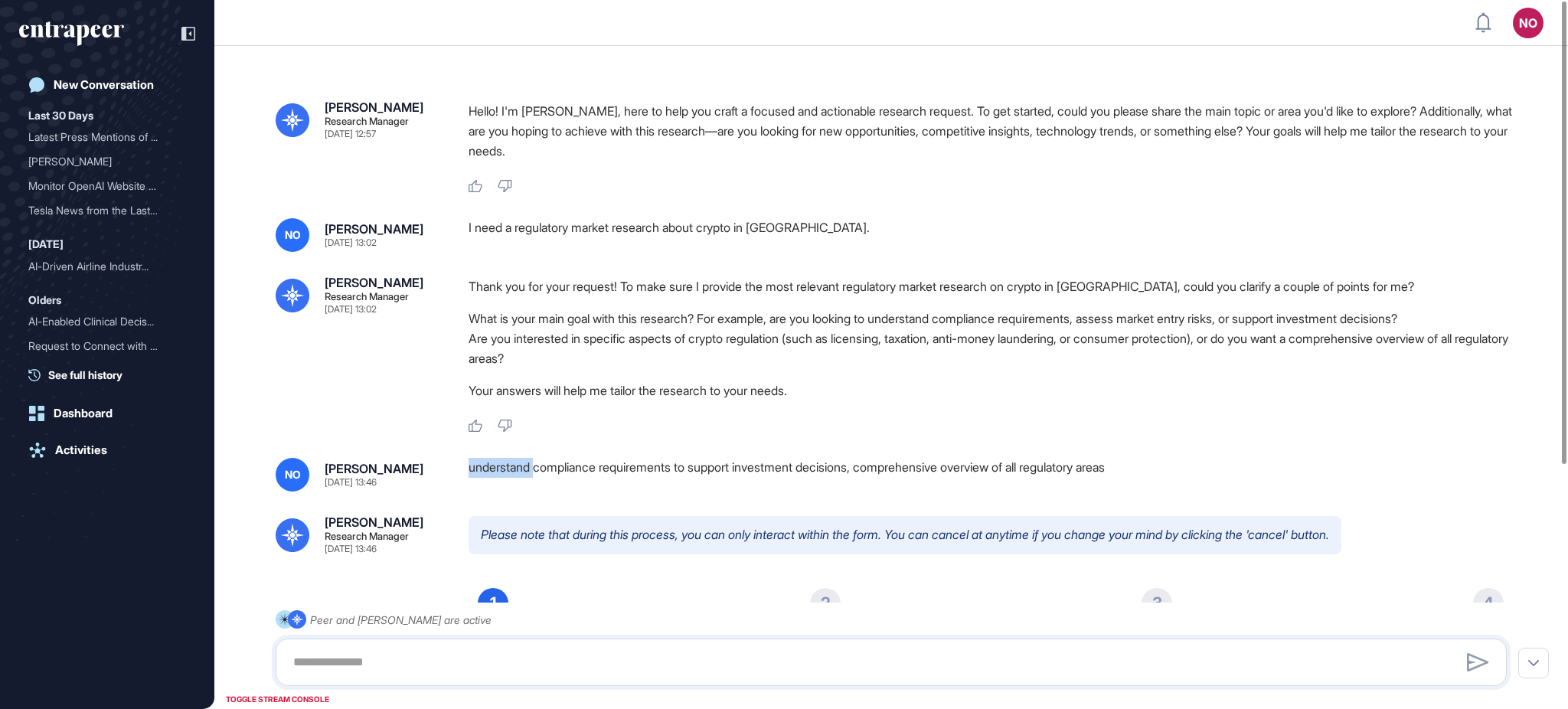
click at [522, 466] on div "understand compliance requirements to support investment decisions, comprehensi…" at bounding box center [993, 474] width 1050 height 33
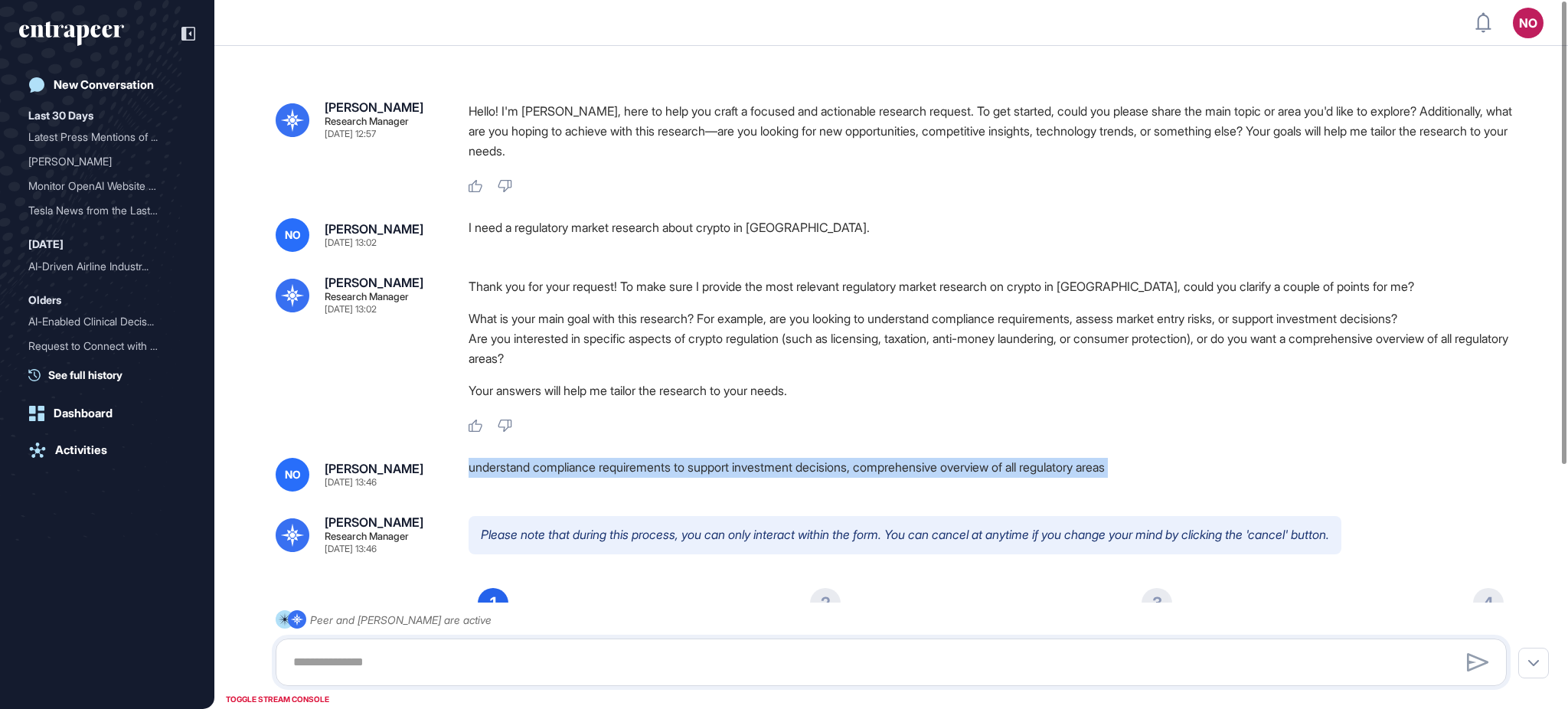
click at [522, 466] on div "understand compliance requirements to support investment decisions, comprehensi…" at bounding box center [993, 474] width 1050 height 33
copy div "understand compliance requirements to support investment decisions, comprehensi…"
